Goal: Transaction & Acquisition: Subscribe to service/newsletter

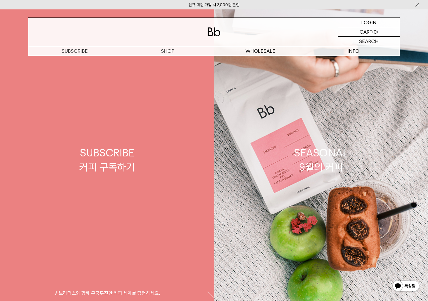
click at [115, 160] on div "SUBSCRIBE 커피 구독하기" at bounding box center [107, 160] width 56 height 29
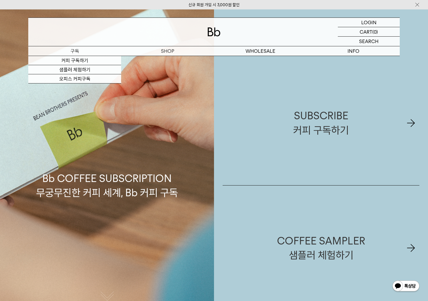
click at [52, 59] on link "커피 구독하기" at bounding box center [74, 60] width 93 height 9
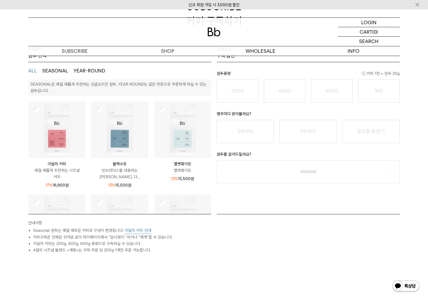
scroll to position [74, 0]
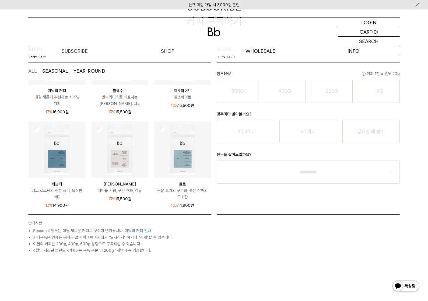
click at [49, 74] on button "SEASONAL" at bounding box center [55, 71] width 26 height 6
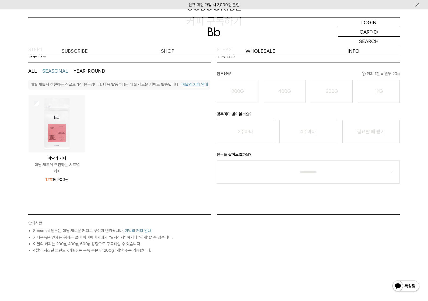
click at [51, 162] on p "매월 새롭게 추천하는 시즈널 커피" at bounding box center [57, 168] width 57 height 13
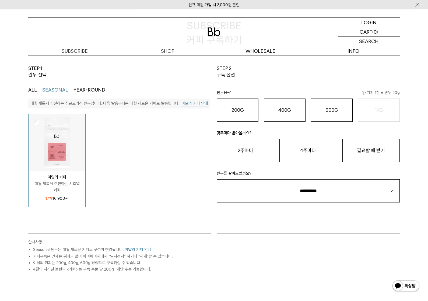
scroll to position [55, 0]
click at [250, 113] on button "200G 16,900 원" at bounding box center [238, 110] width 42 height 23
click at [351, 300] on div "안내사항 Seasonal 원두는 매월 새로운 커피로 구성이 변경됩니다. 이달의 커피 안내 커피구독은 언제든 위약금 없이 마이페이지에서 “일시정…" at bounding box center [214, 279] width 377 height 93
click at [138, 249] on button "이달의 커피 안내" at bounding box center [138, 250] width 27 height 7
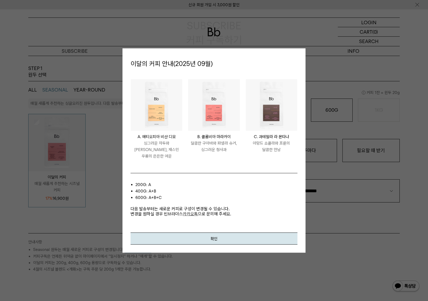
click at [199, 238] on button "확인" at bounding box center [214, 239] width 167 height 12
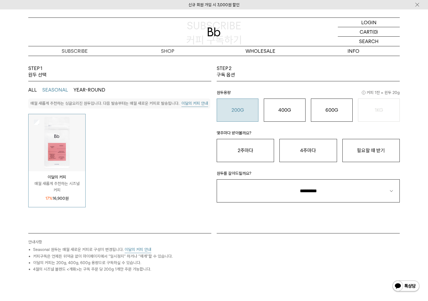
click at [291, 110] on o "400G" at bounding box center [285, 110] width 13 height 6
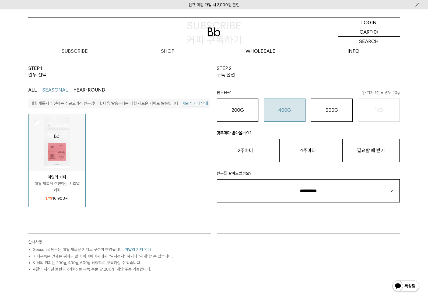
click at [328, 112] on o "600G" at bounding box center [332, 110] width 13 height 6
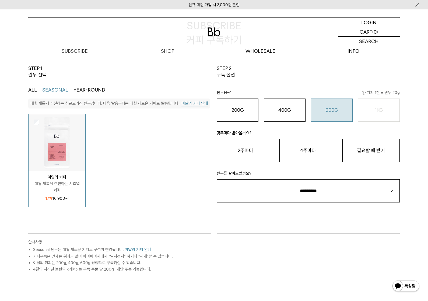
click at [292, 111] on div "400G 31,000 원" at bounding box center [285, 110] width 36 height 6
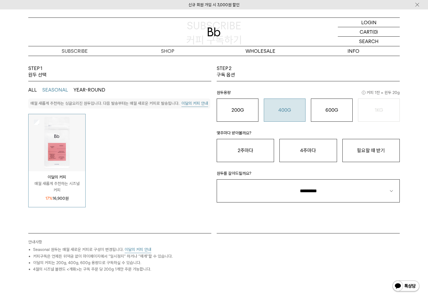
click at [337, 114] on button "600G 43,000 원" at bounding box center [332, 110] width 42 height 23
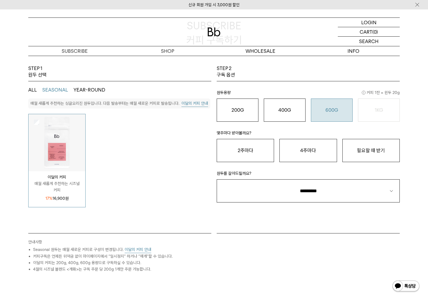
click at [290, 113] on div "400G 31,000 원" at bounding box center [285, 110] width 36 height 6
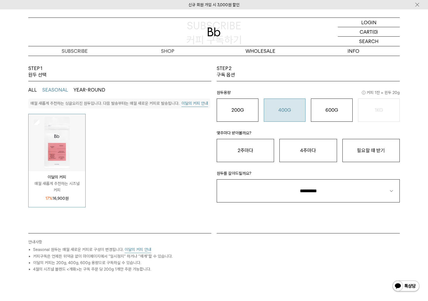
click at [244, 115] on button "200G 16,900 원" at bounding box center [238, 110] width 42 height 23
